Goal: Task Accomplishment & Management: Use online tool/utility

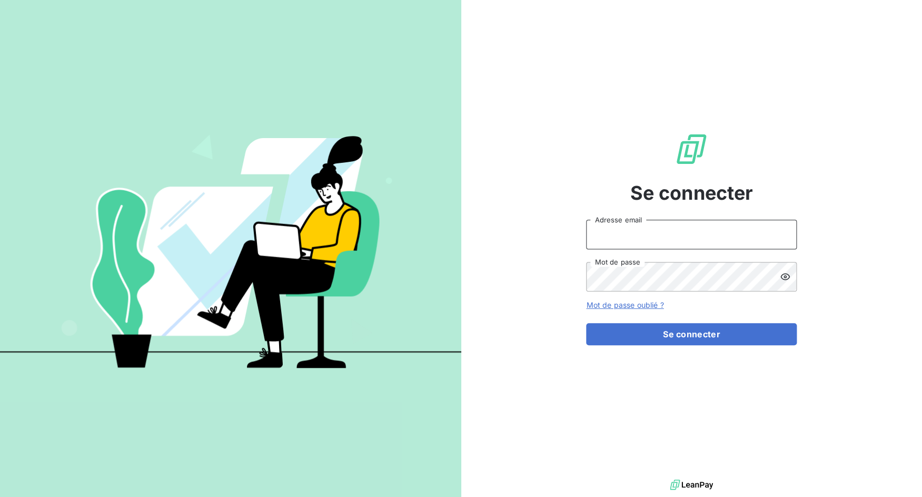
click at [634, 244] on input "Adresse email" at bounding box center [691, 234] width 211 height 29
drag, startPoint x: 625, startPoint y: 233, endPoint x: 680, endPoint y: 234, distance: 55.3
click at [680, 234] on input "admin@3dcelo" at bounding box center [691, 234] width 211 height 29
type input "admin@kiloutou"
click at [586, 323] on button "Se connecter" at bounding box center [691, 334] width 211 height 22
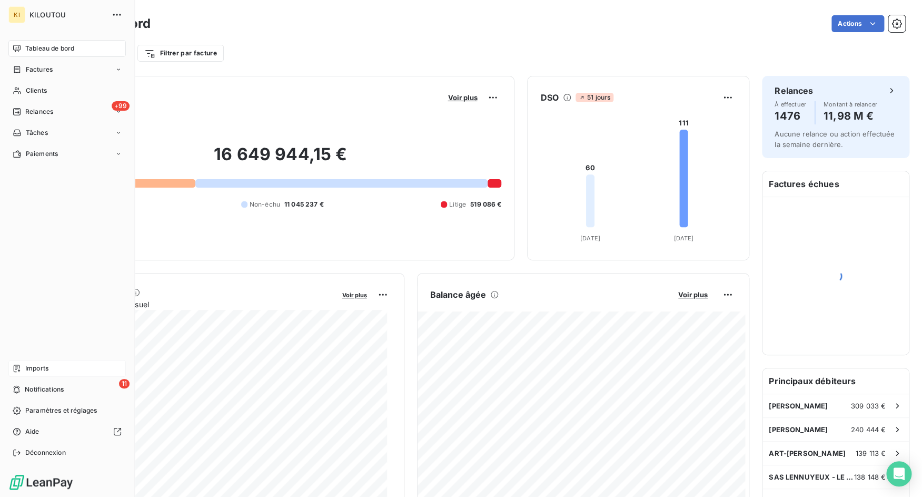
click at [15, 369] on icon at bounding box center [17, 368] width 8 height 8
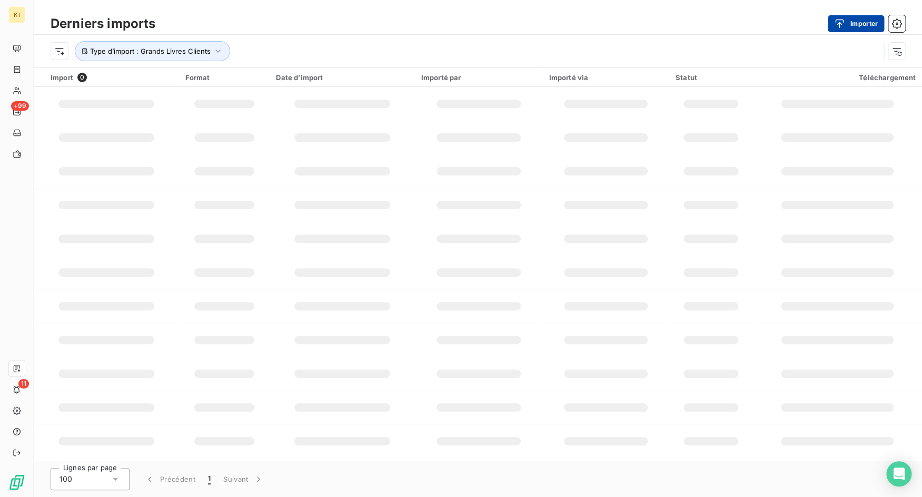
click at [848, 28] on div "button" at bounding box center [842, 23] width 16 height 11
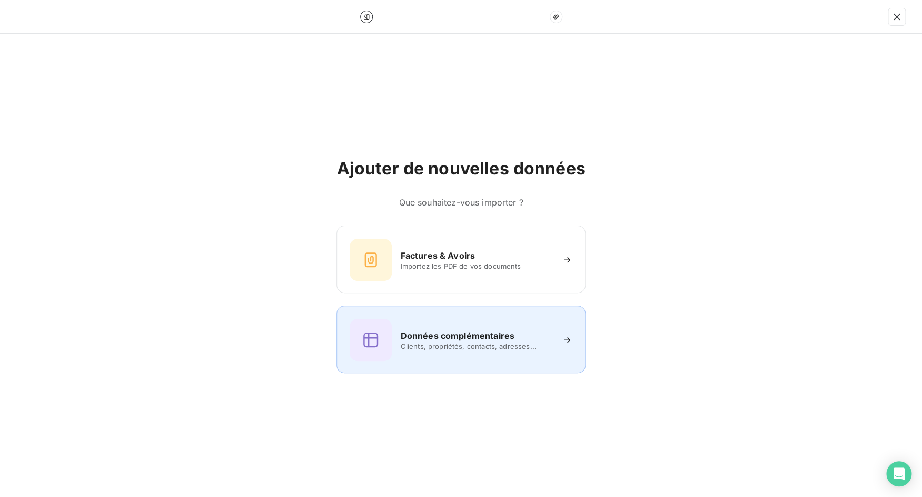
click at [503, 339] on h6 "Données complémentaires" at bounding box center [457, 335] width 114 height 13
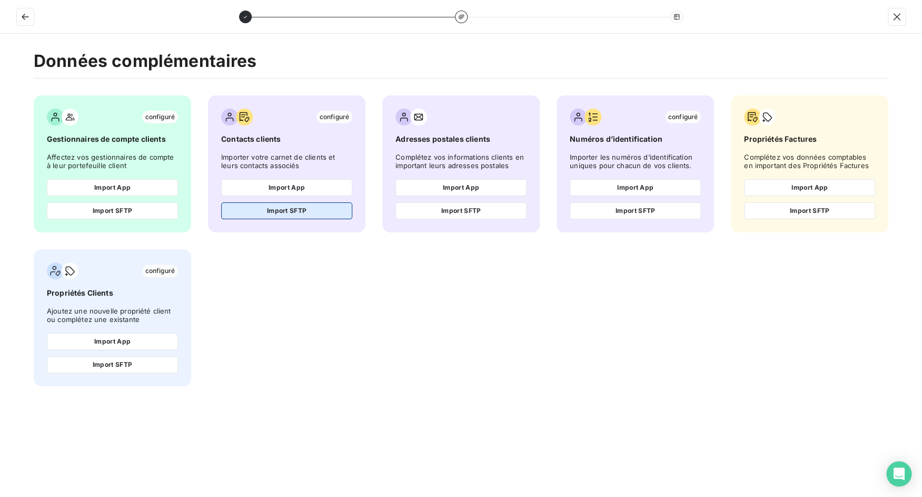
click at [315, 211] on button "Import SFTP" at bounding box center [286, 210] width 131 height 17
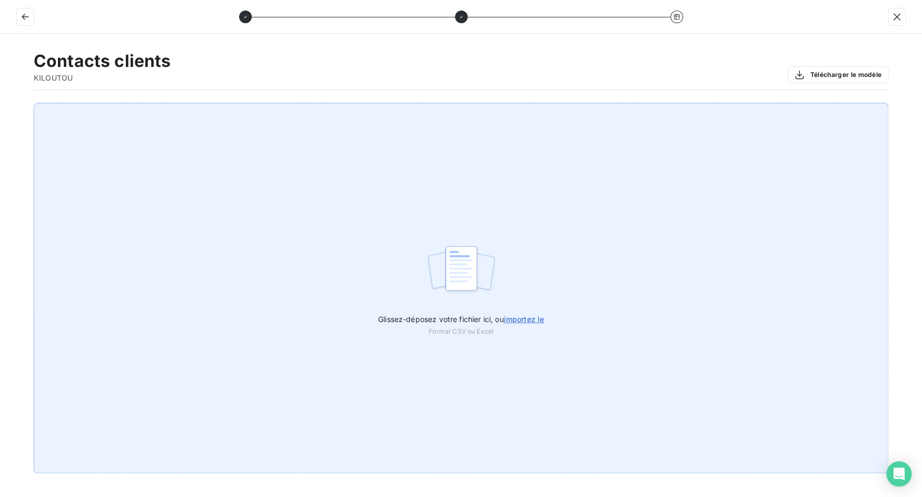
click at [517, 319] on span "importez le" at bounding box center [523, 318] width 41 height 9
click at [1, 103] on input "Glissez-déposez votre fichier ici, ou importez le" at bounding box center [0, 103] width 1 height 1
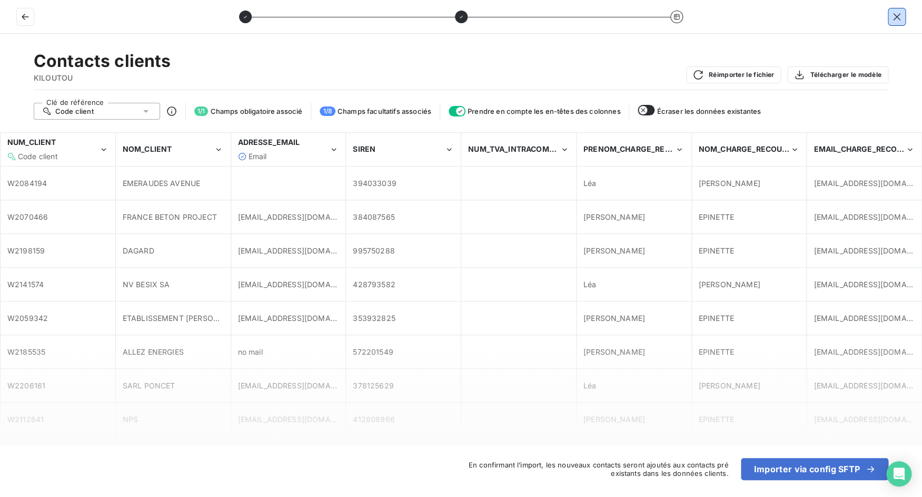
click at [898, 21] on icon "button" at bounding box center [897, 17] width 11 height 11
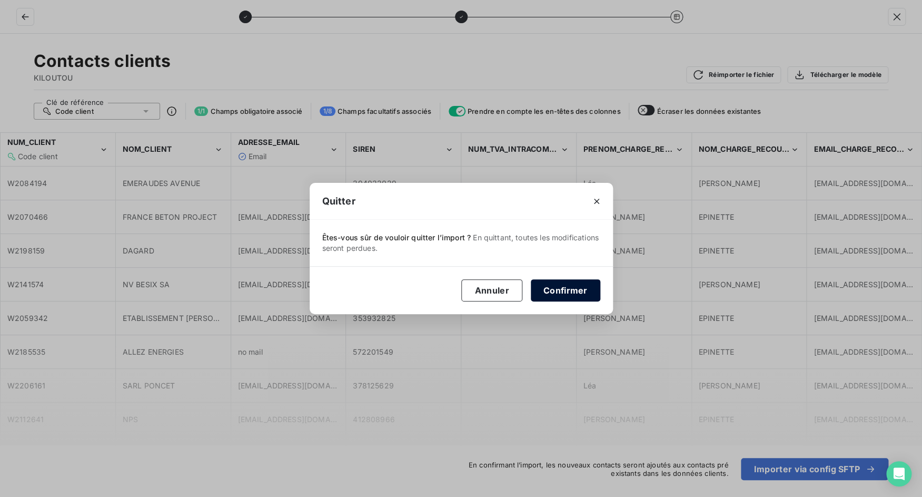
click at [545, 293] on button "Confirmer" at bounding box center [566, 290] width 70 height 22
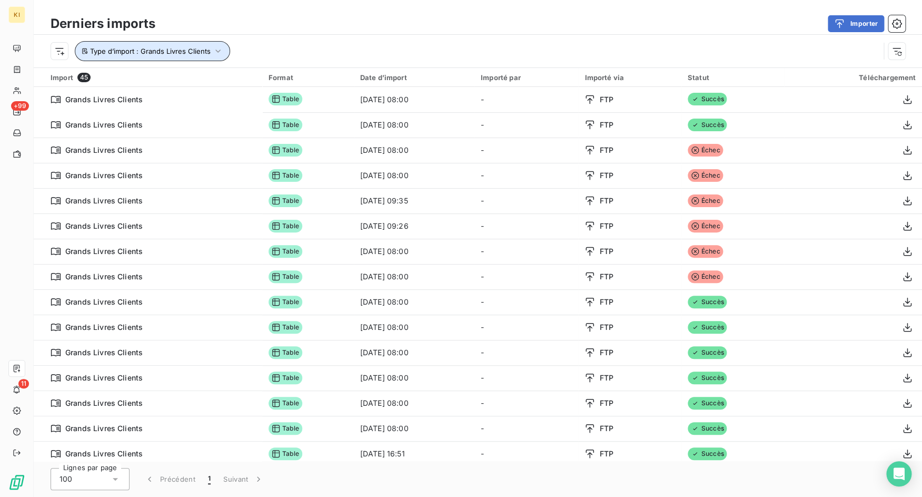
click at [191, 53] on span "Type d’import : Grands Livres Clients" at bounding box center [150, 51] width 121 height 8
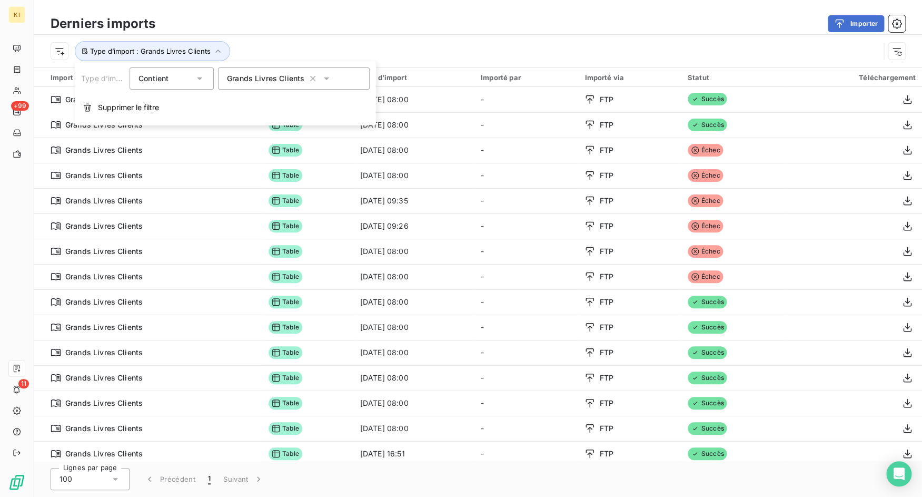
click at [259, 82] on span "Grands Livres Clients" at bounding box center [265, 78] width 77 height 11
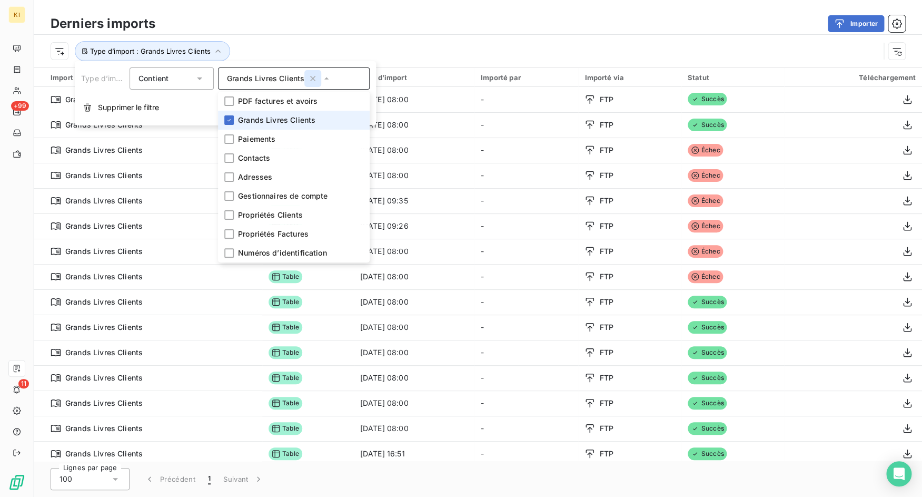
click at [315, 80] on icon "button" at bounding box center [313, 78] width 11 height 11
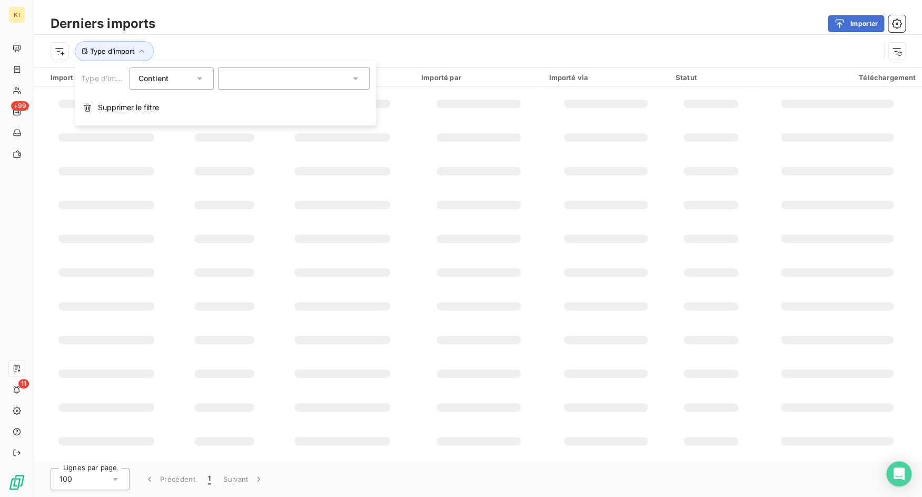
click at [272, 85] on div at bounding box center [294, 78] width 152 height 22
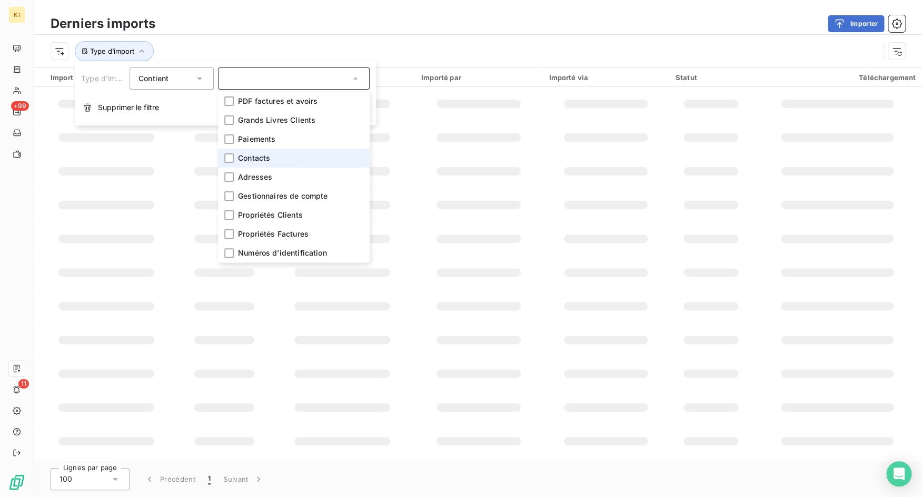
click at [266, 162] on span "Contacts" at bounding box center [254, 158] width 32 height 11
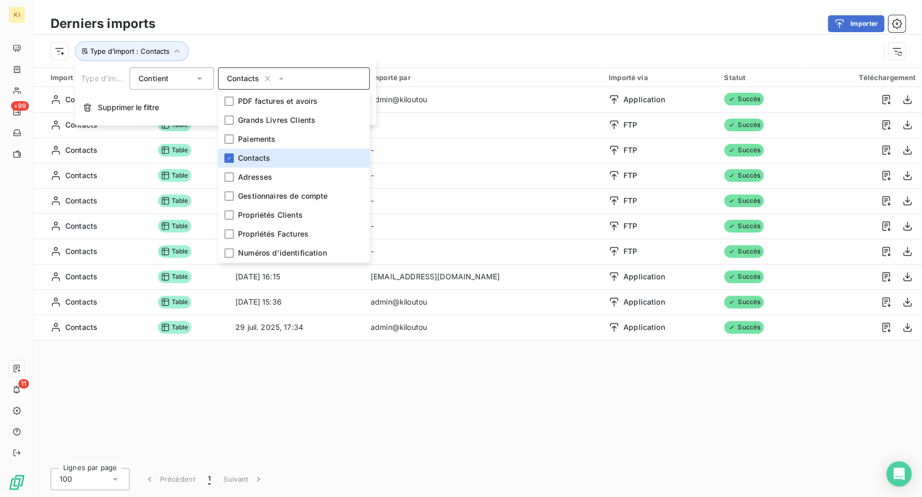
click at [408, 42] on div "Type d’import : Contacts" at bounding box center [465, 51] width 829 height 20
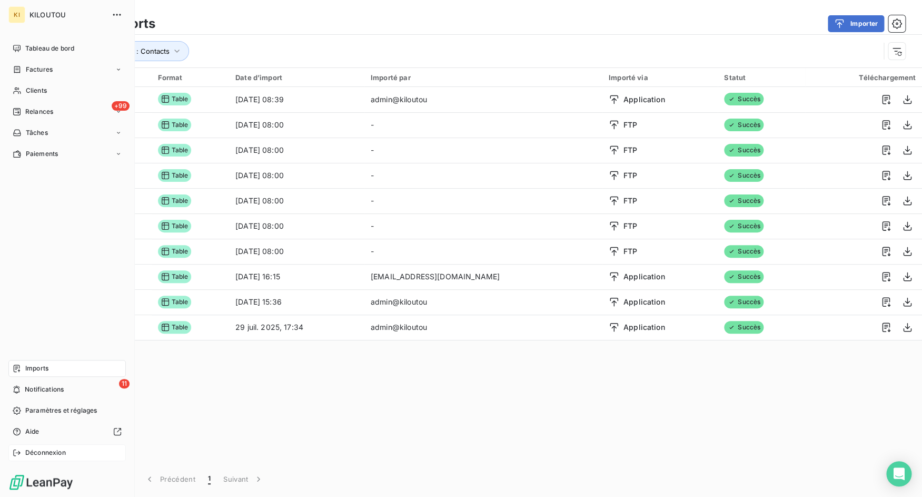
click at [25, 455] on div "Déconnexion" at bounding box center [66, 452] width 117 height 17
